Goal: Register for event/course

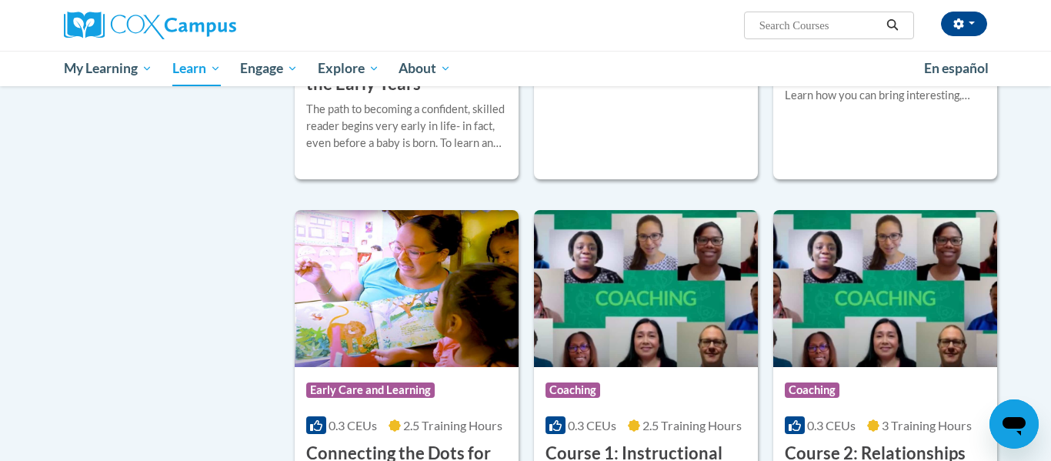
scroll to position [517, 0]
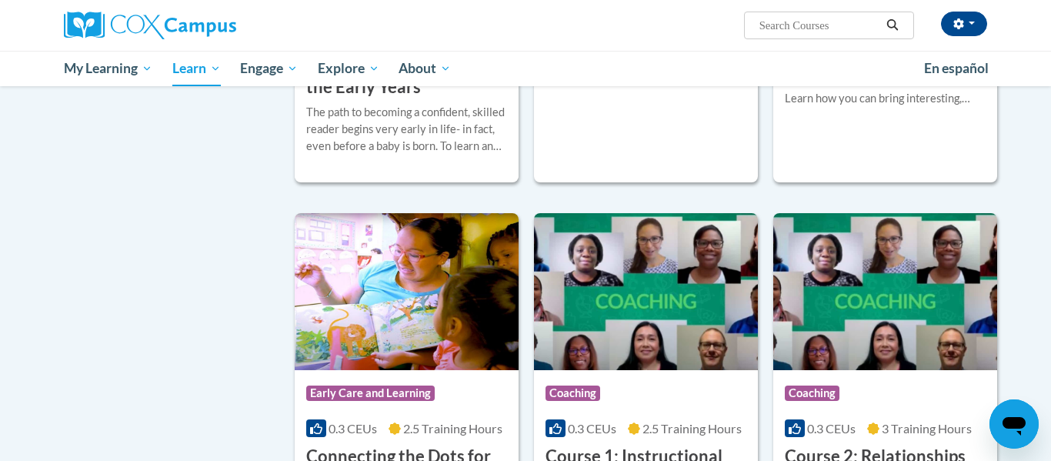
click at [836, 25] on input "Search..." at bounding box center [819, 25] width 123 height 18
type input "monitoring childrens progress in language and literacy in the early years"
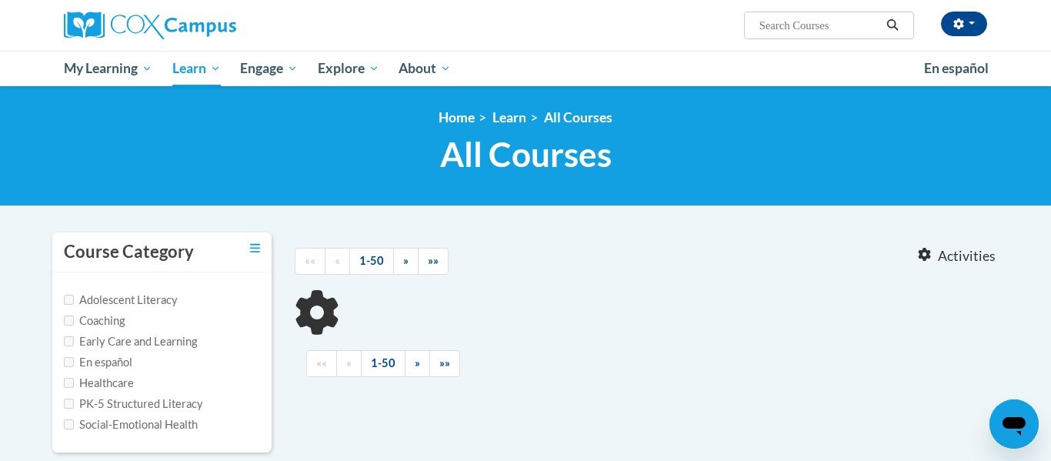
type input "monitoring childrens progress in language and literacy in the early years"
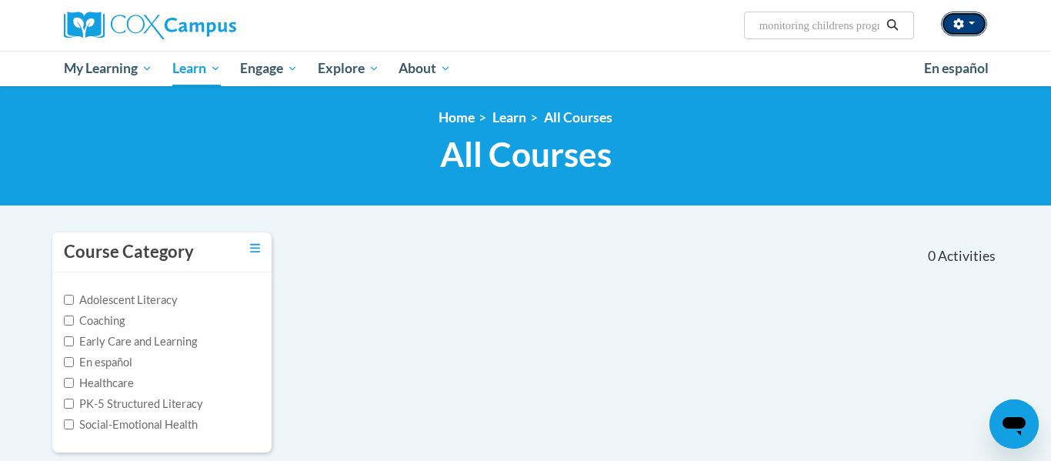
click at [950, 32] on button "button" at bounding box center [964, 24] width 46 height 25
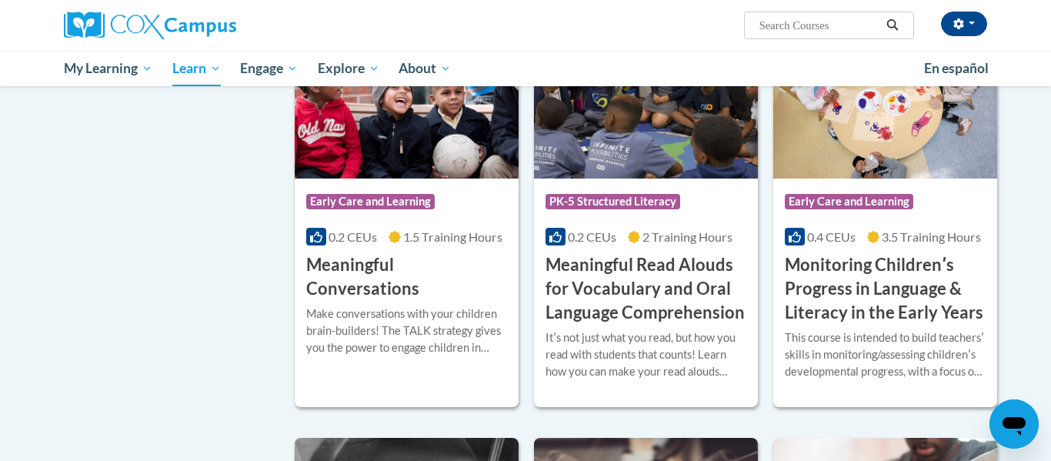
scroll to position [2302, 0]
click at [829, 205] on div "Course Category: Early Care and Learning 0.4 CEUs 3.5 Training Hours COURSE Mon…" at bounding box center [885, 252] width 224 height 146
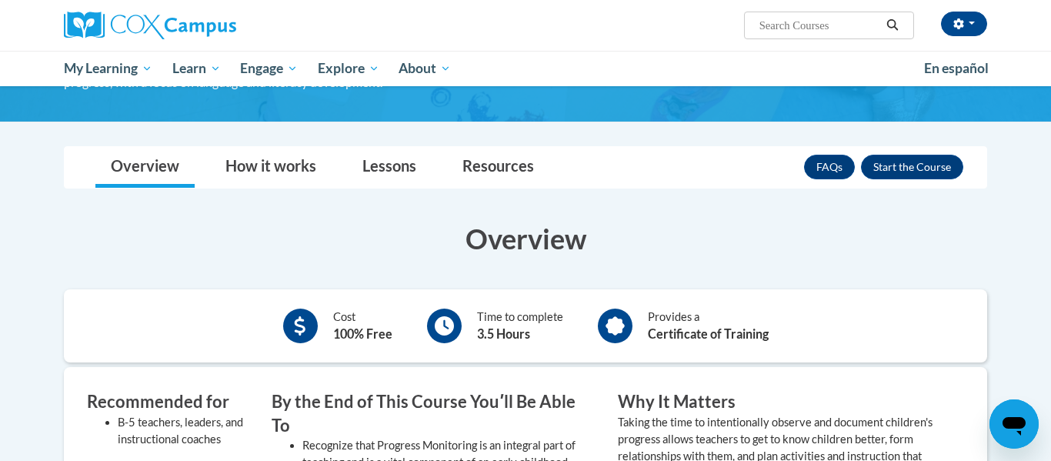
scroll to position [232, 0]
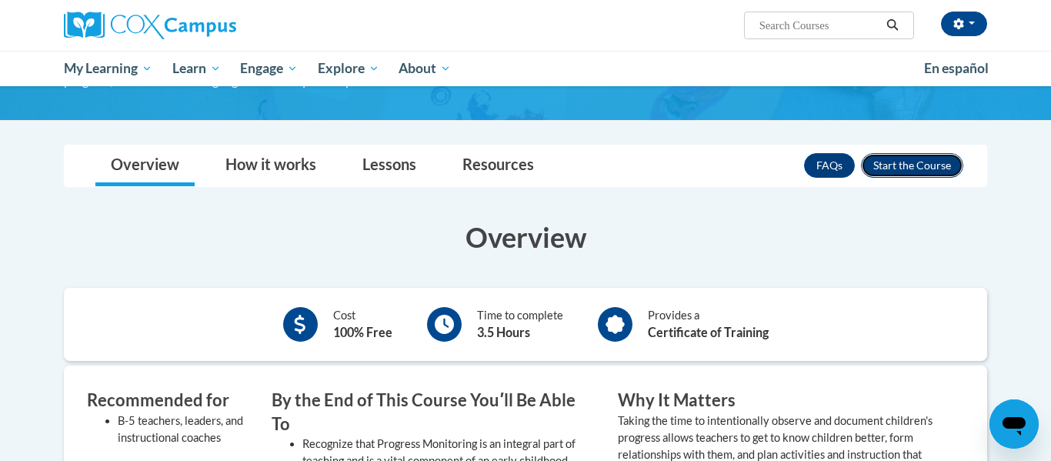
click at [916, 167] on button "Enroll" at bounding box center [912, 165] width 102 height 25
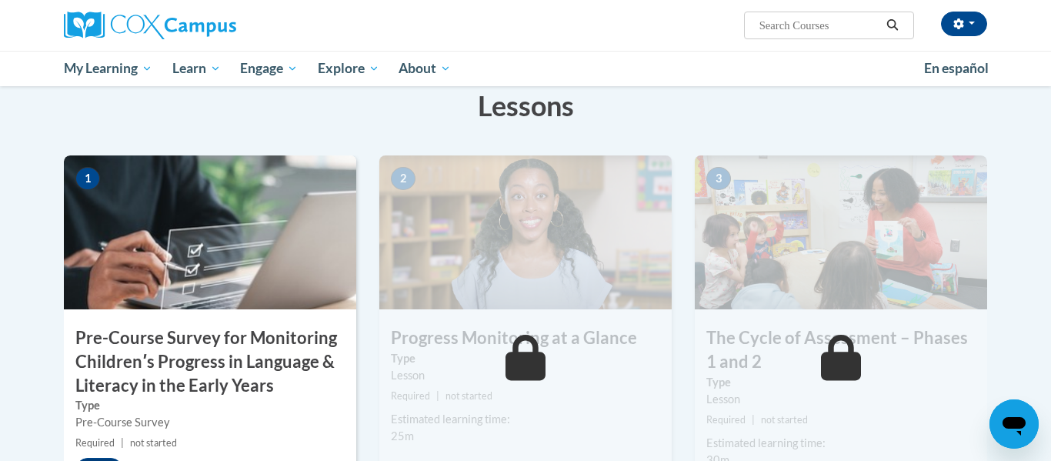
scroll to position [285, 0]
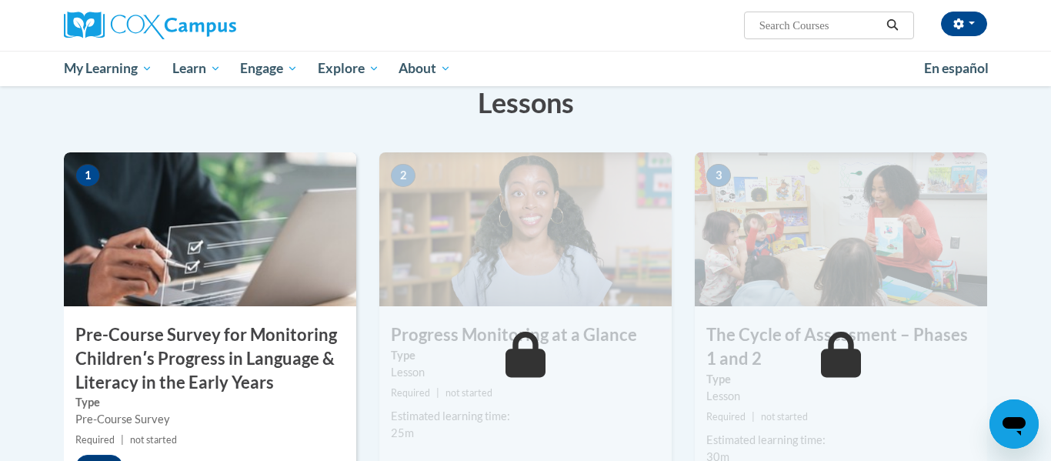
click at [282, 308] on div "1 Pre-Course Survey for Monitoring Childrenʹs Progress in Language & Literacy i…" at bounding box center [210, 341] width 292 height 378
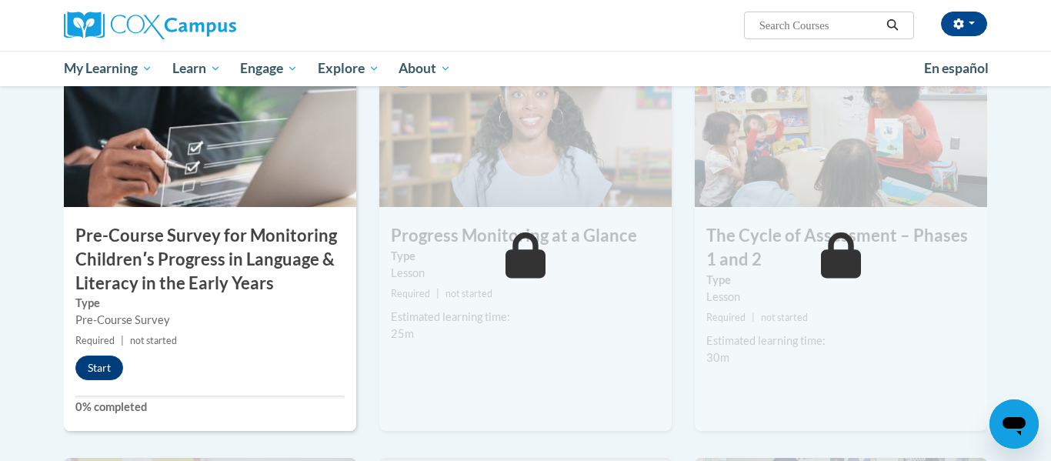
scroll to position [385, 0]
click at [99, 370] on button "Start" at bounding box center [99, 367] width 48 height 25
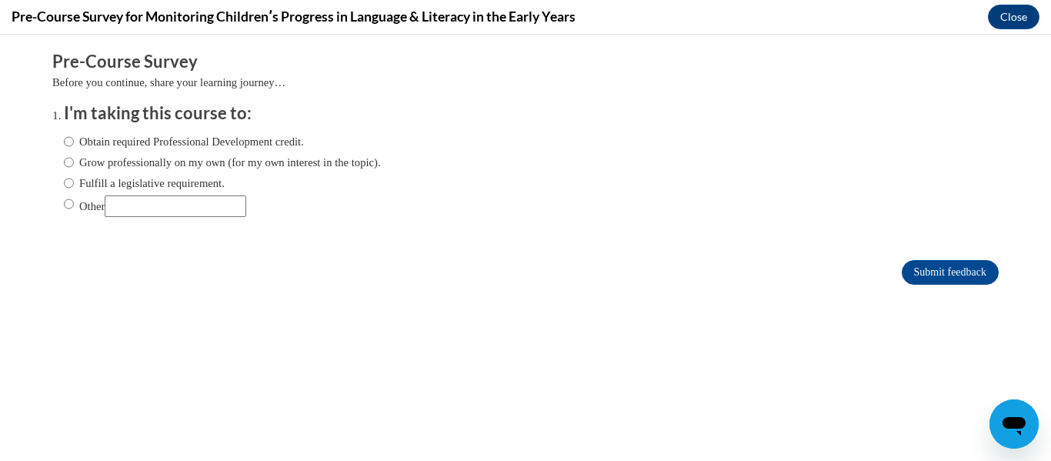
scroll to position [0, 0]
click at [70, 149] on input "Obtain required Professional Development credit." at bounding box center [69, 141] width 10 height 17
radio input "true"
click at [909, 265] on input "Submit feedback" at bounding box center [950, 272] width 97 height 25
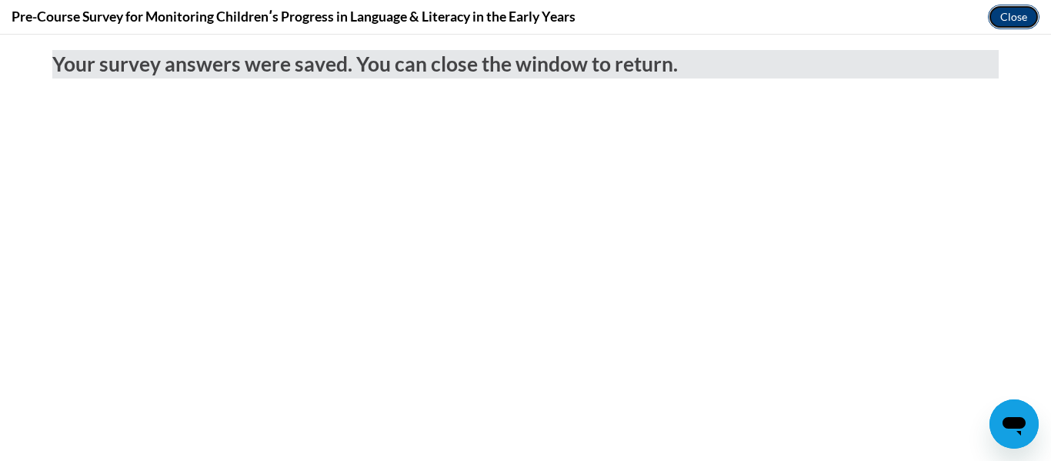
click at [1004, 22] on button "Close" at bounding box center [1014, 17] width 52 height 25
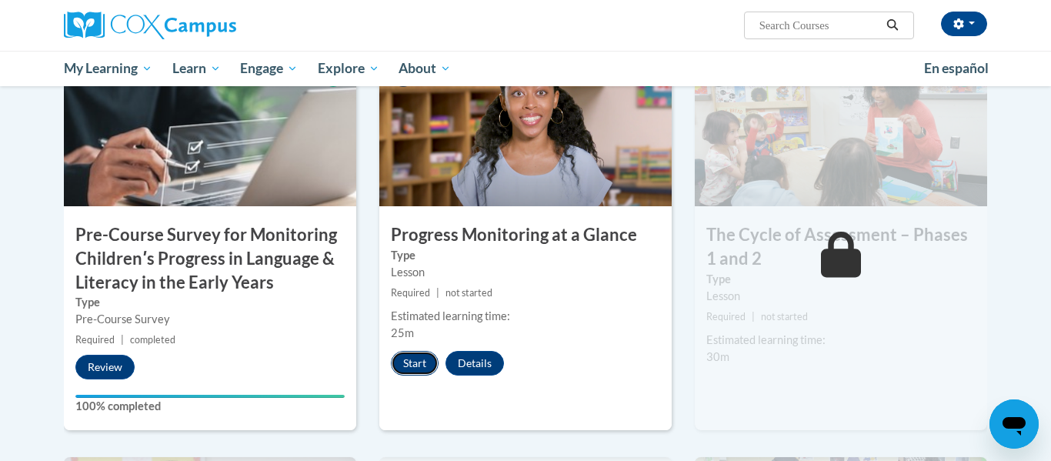
click at [409, 365] on button "Start" at bounding box center [415, 363] width 48 height 25
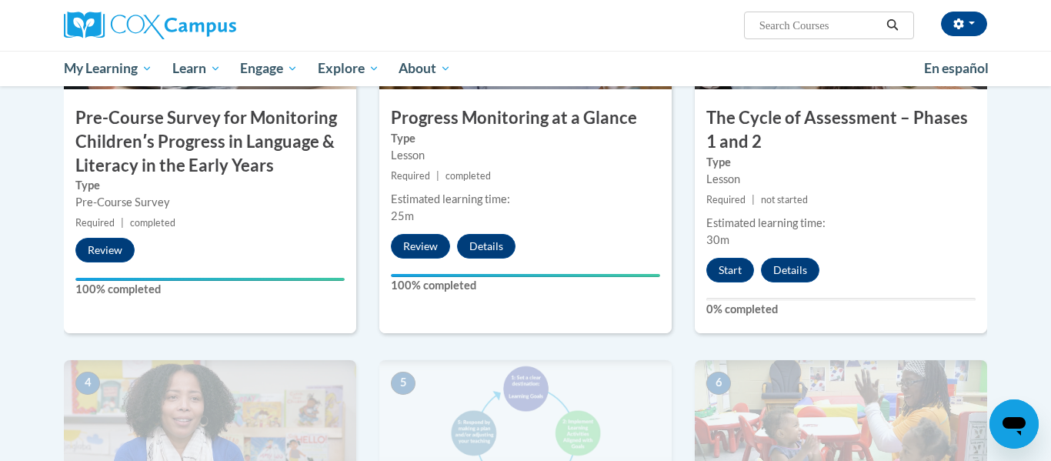
scroll to position [503, 0]
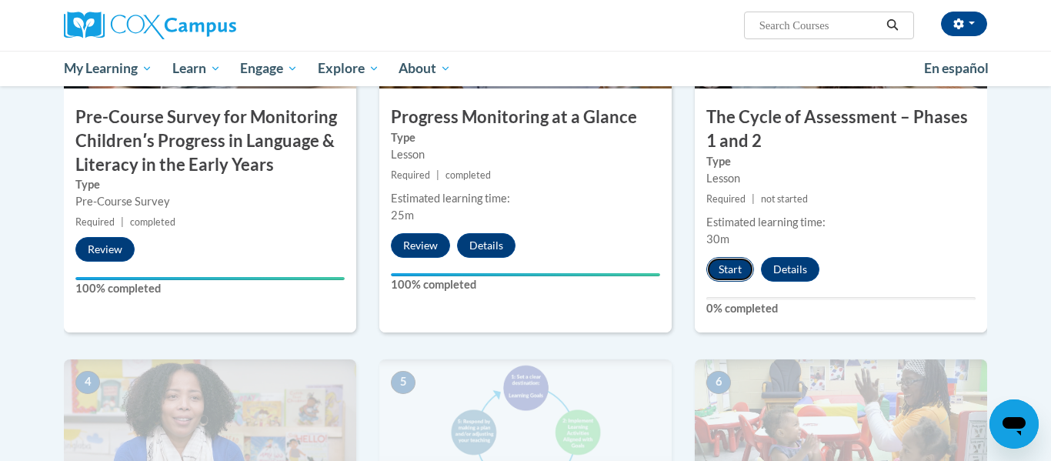
click at [746, 275] on button "Start" at bounding box center [730, 269] width 48 height 25
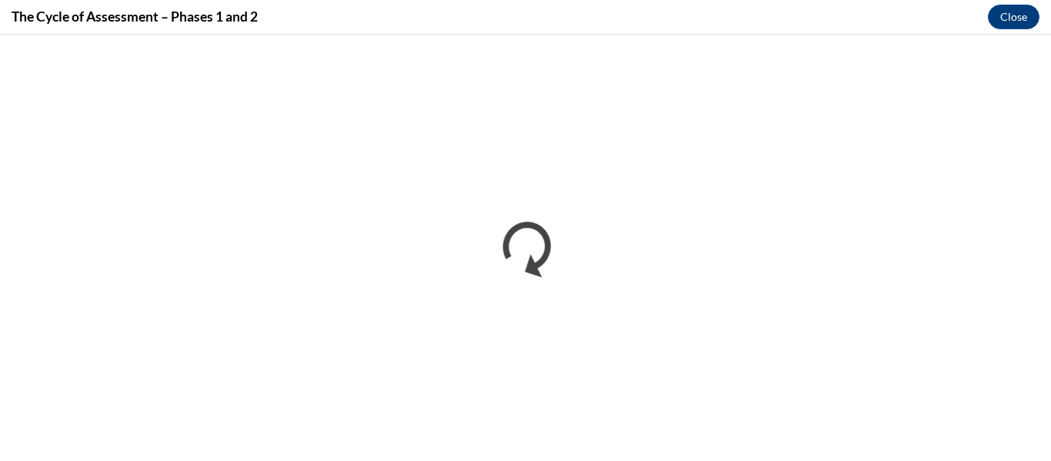
scroll to position [0, 0]
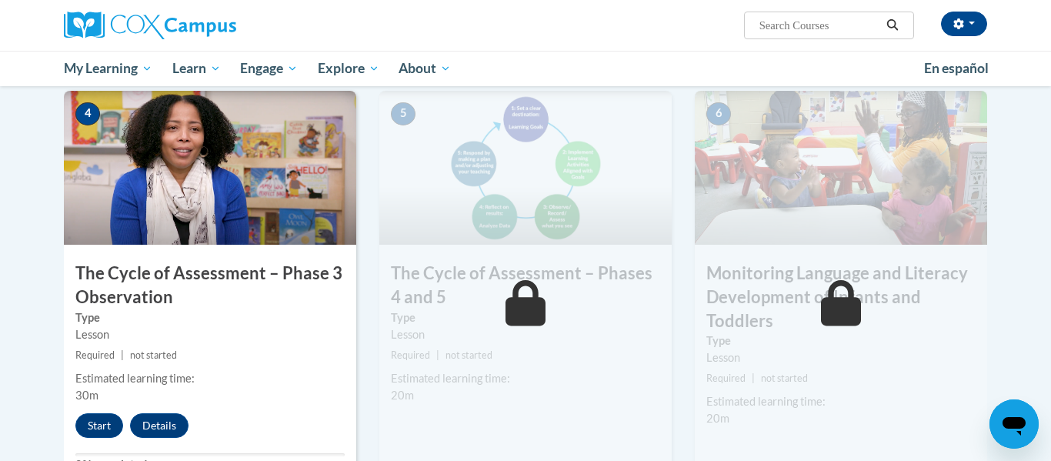
scroll to position [776, 0]
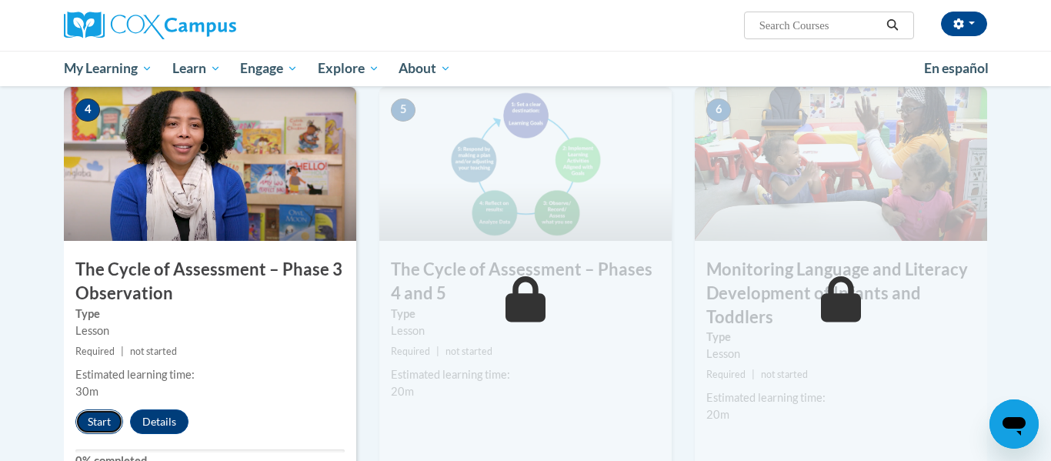
click at [91, 429] on button "Start" at bounding box center [99, 421] width 48 height 25
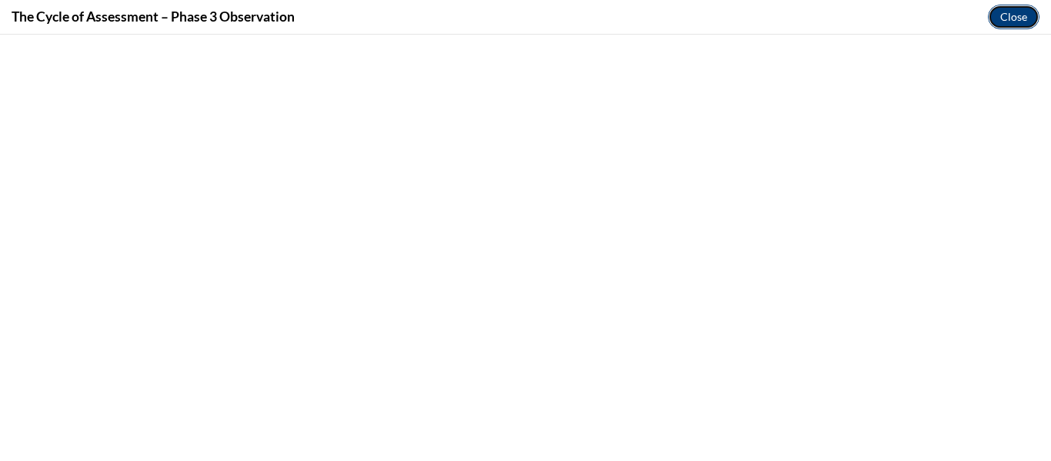
click at [1010, 8] on button "Close" at bounding box center [1014, 17] width 52 height 25
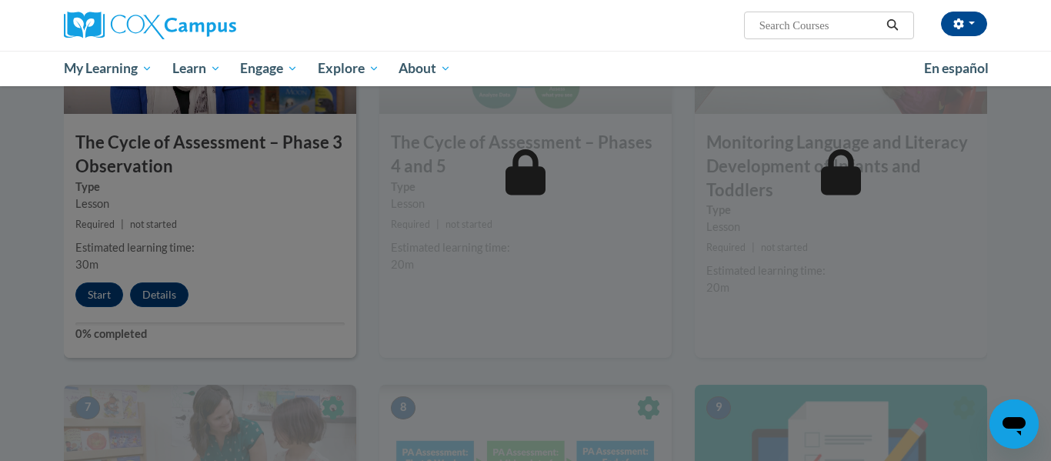
scroll to position [903, 0]
click at [104, 293] on div at bounding box center [525, 230] width 1051 height 461
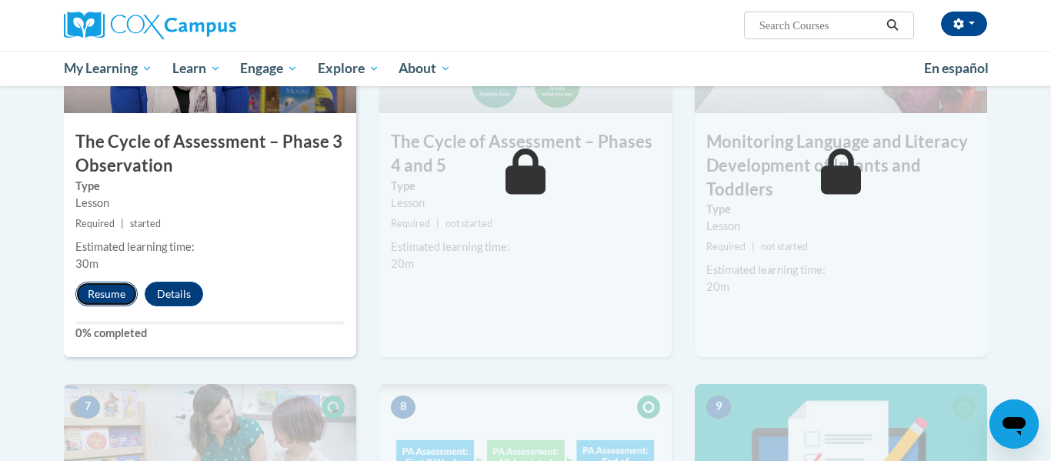
click at [105, 289] on button "Resume" at bounding box center [106, 294] width 62 height 25
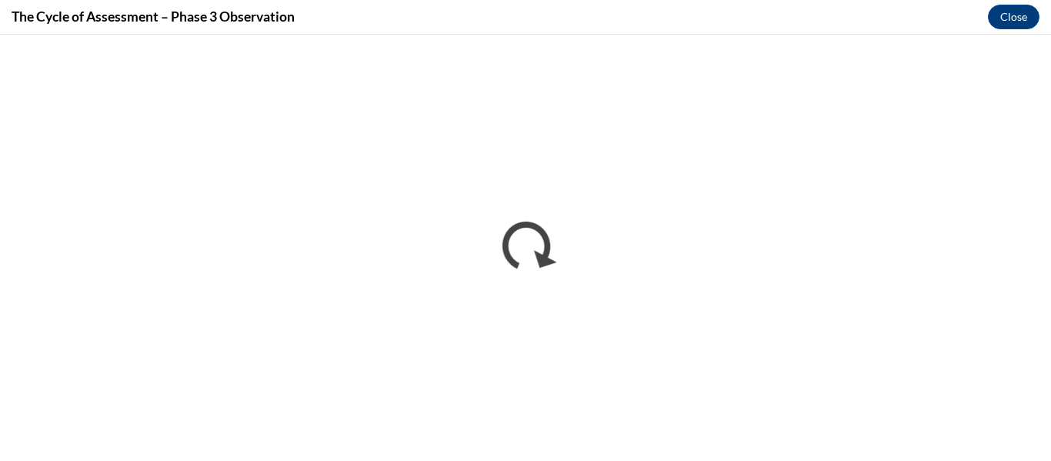
scroll to position [0, 0]
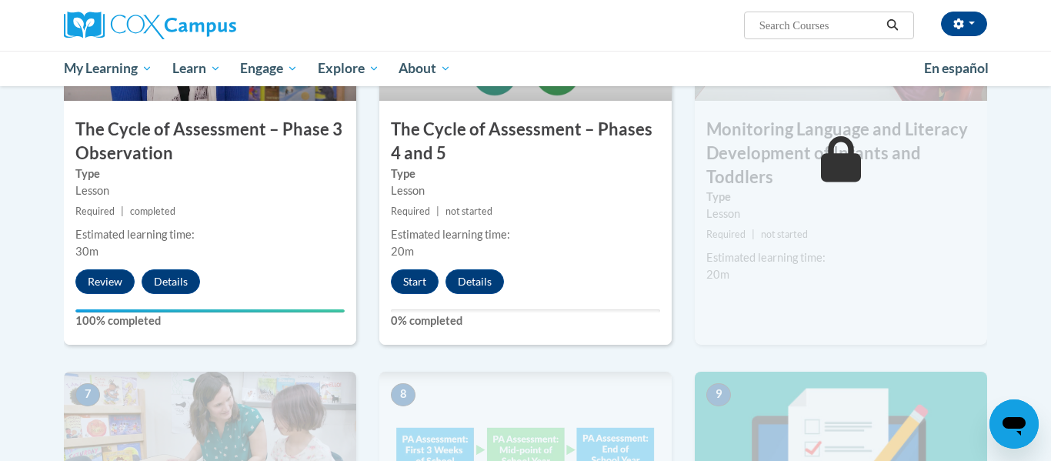
scroll to position [912, 0]
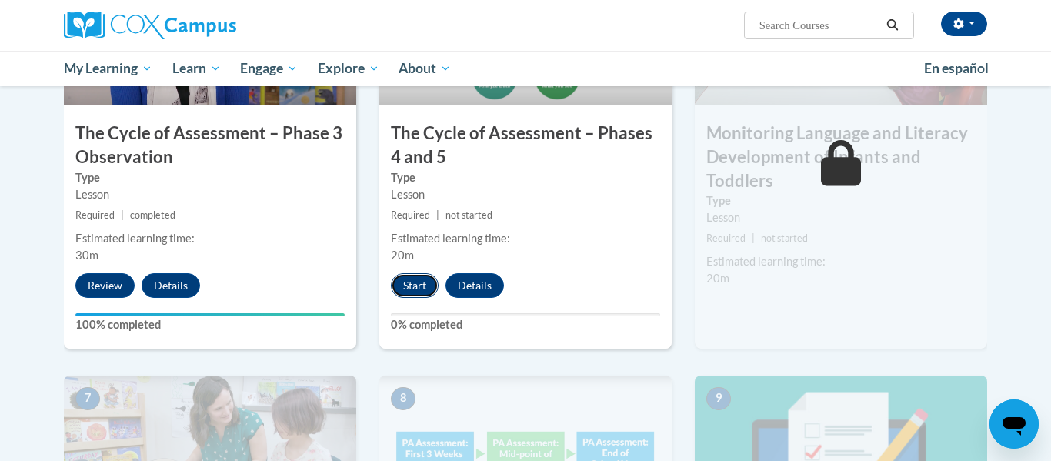
click at [429, 295] on button "Start" at bounding box center [415, 285] width 48 height 25
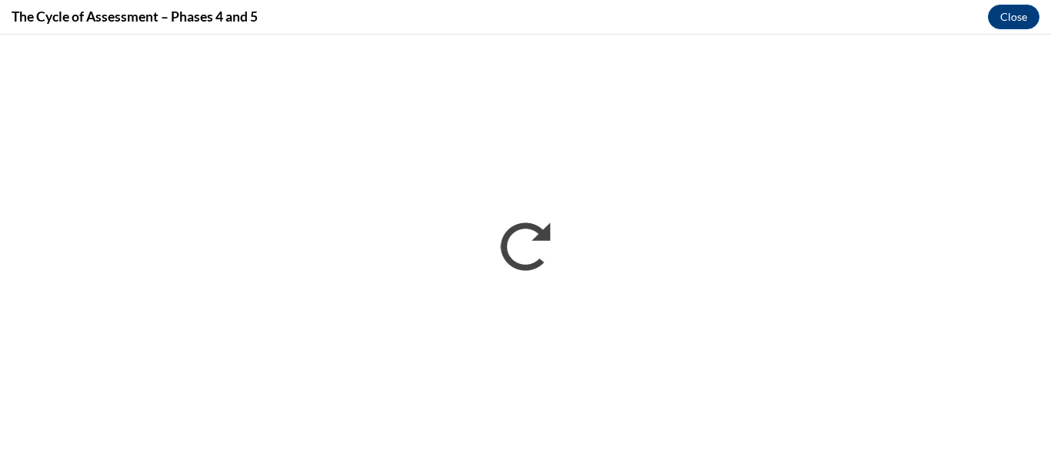
scroll to position [0, 0]
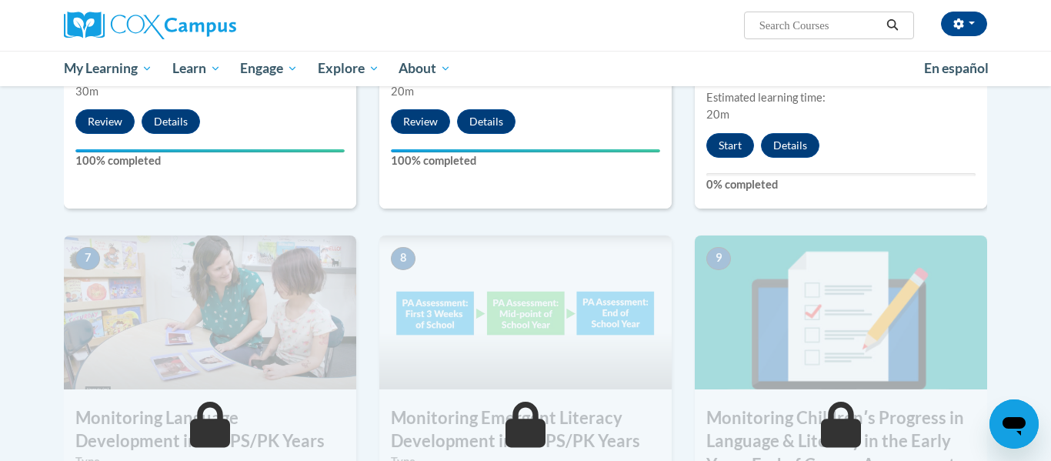
scroll to position [1074, 0]
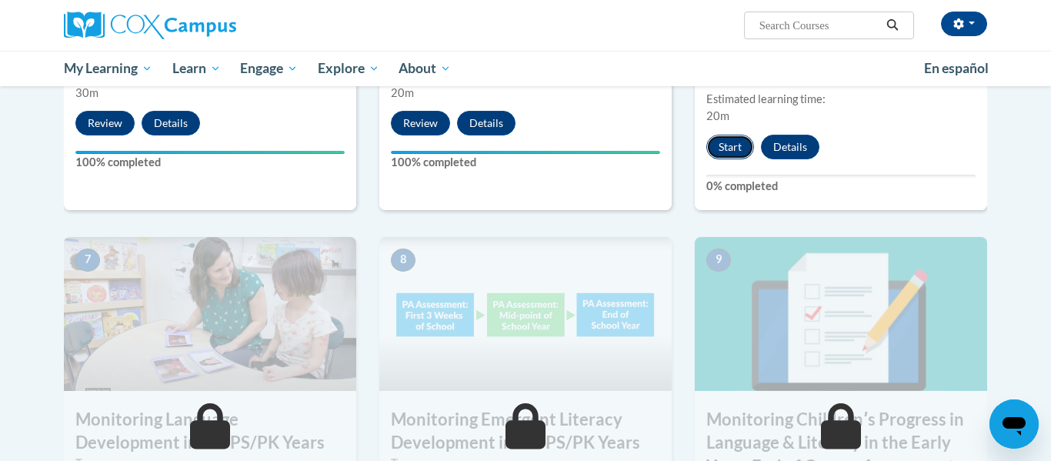
click at [732, 153] on button "Start" at bounding box center [730, 147] width 48 height 25
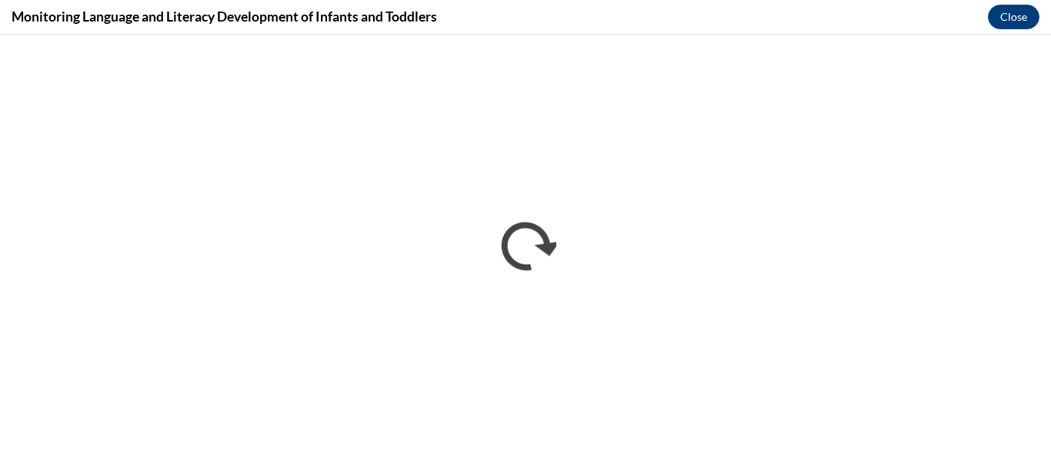
scroll to position [0, 0]
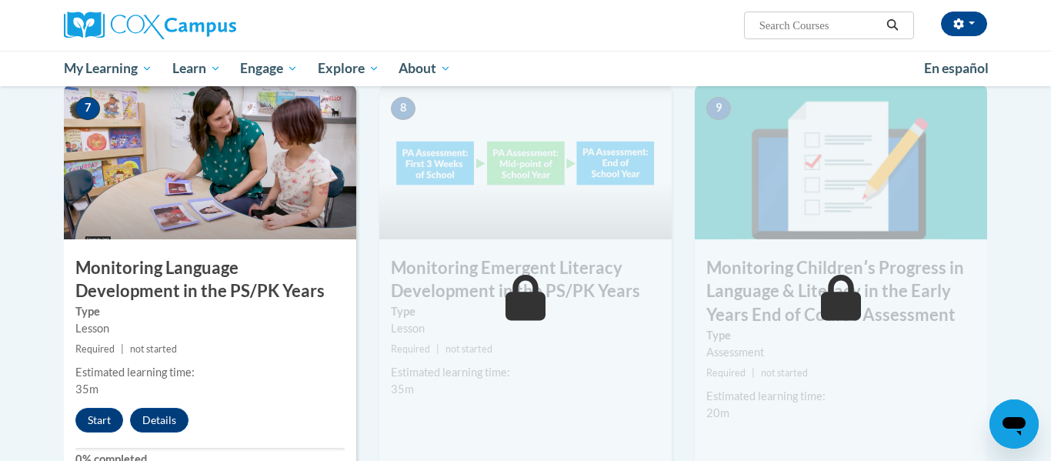
scroll to position [1228, 0]
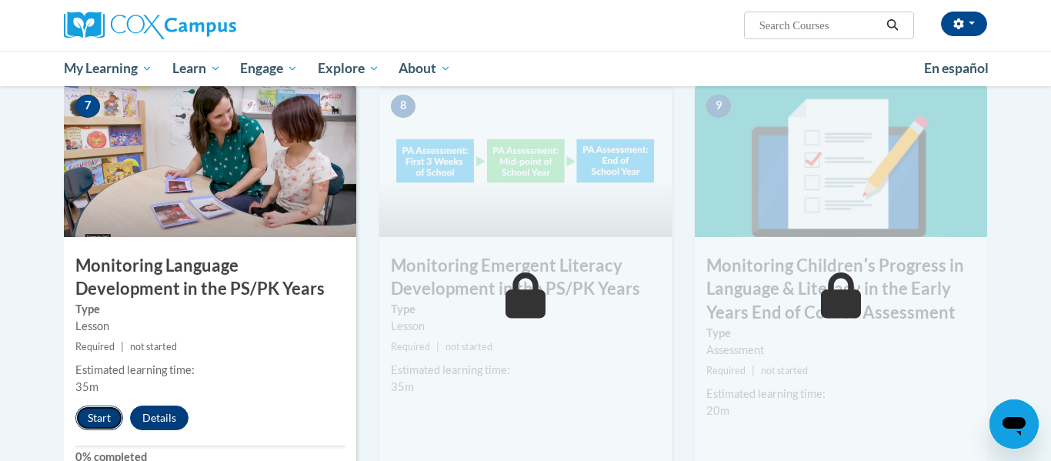
click at [108, 417] on button "Start" at bounding box center [99, 417] width 48 height 25
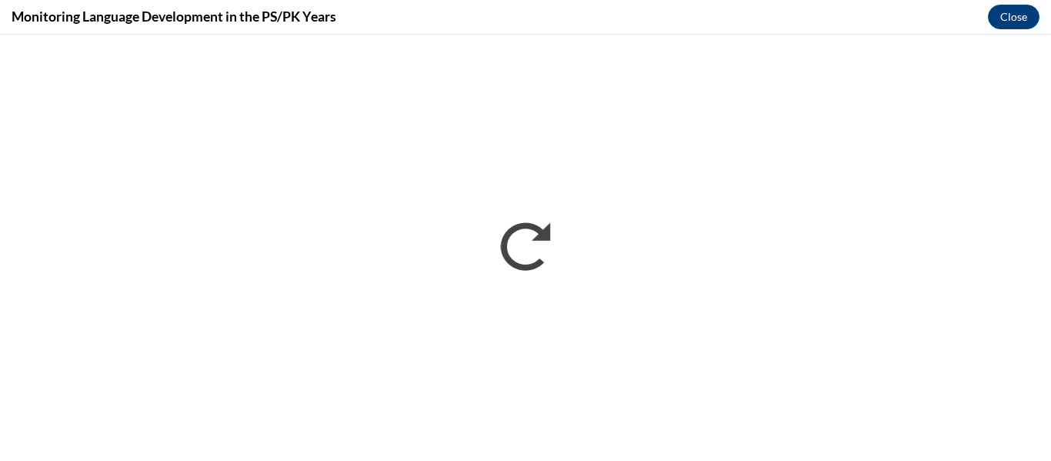
scroll to position [0, 0]
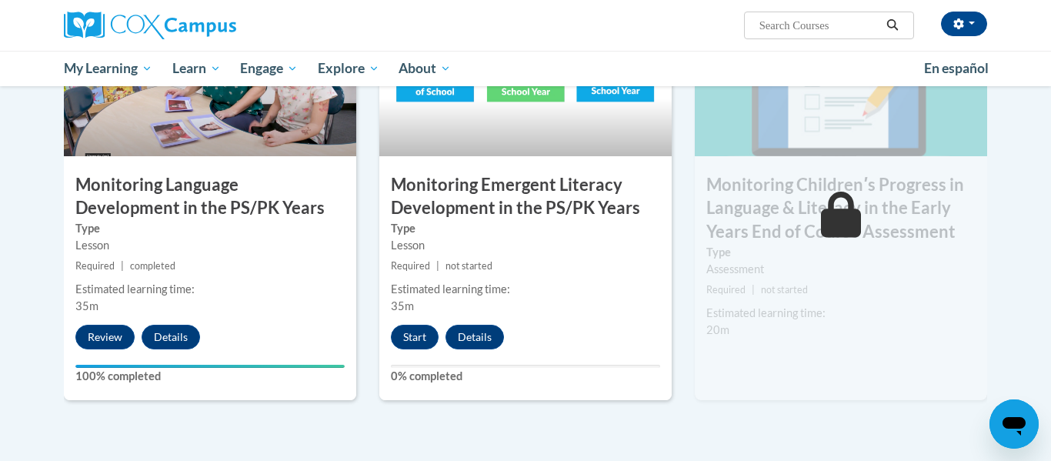
scroll to position [1313, 0]
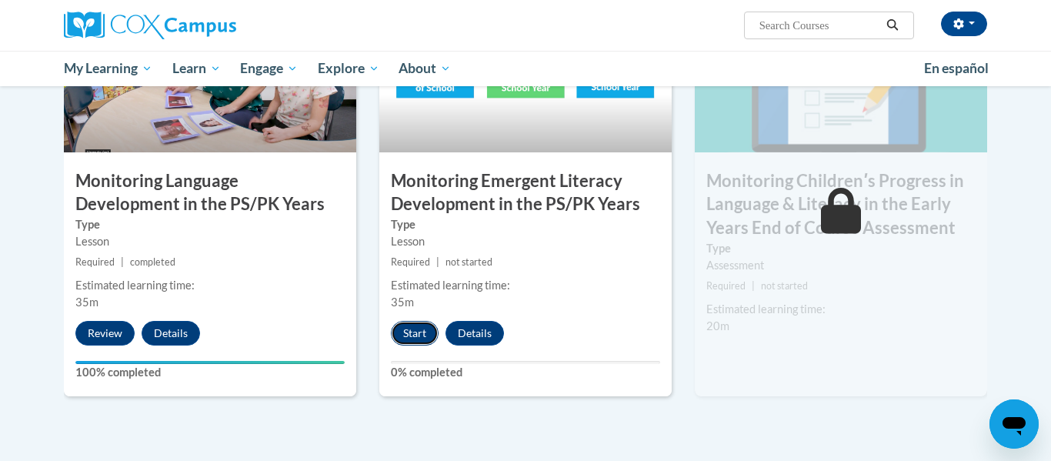
click at [426, 329] on button "Start" at bounding box center [415, 333] width 48 height 25
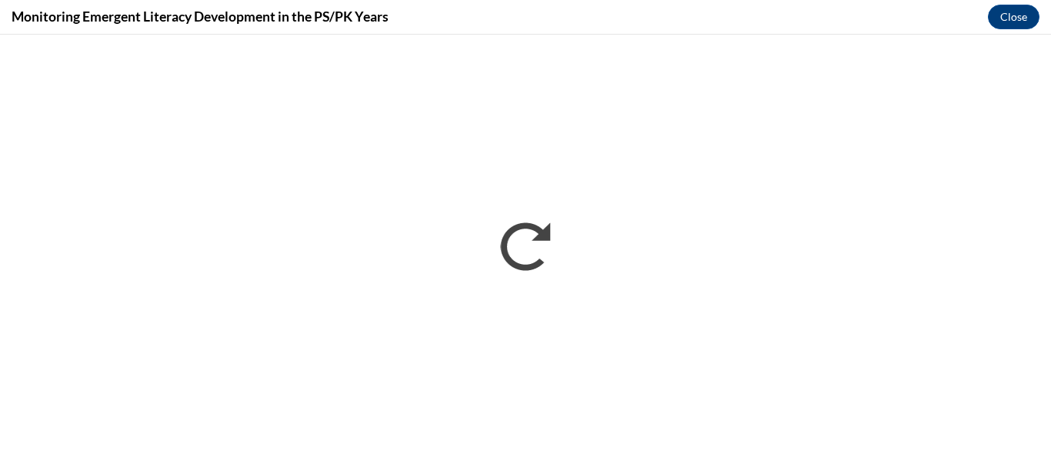
scroll to position [0, 0]
